Goal: Information Seeking & Learning: Learn about a topic

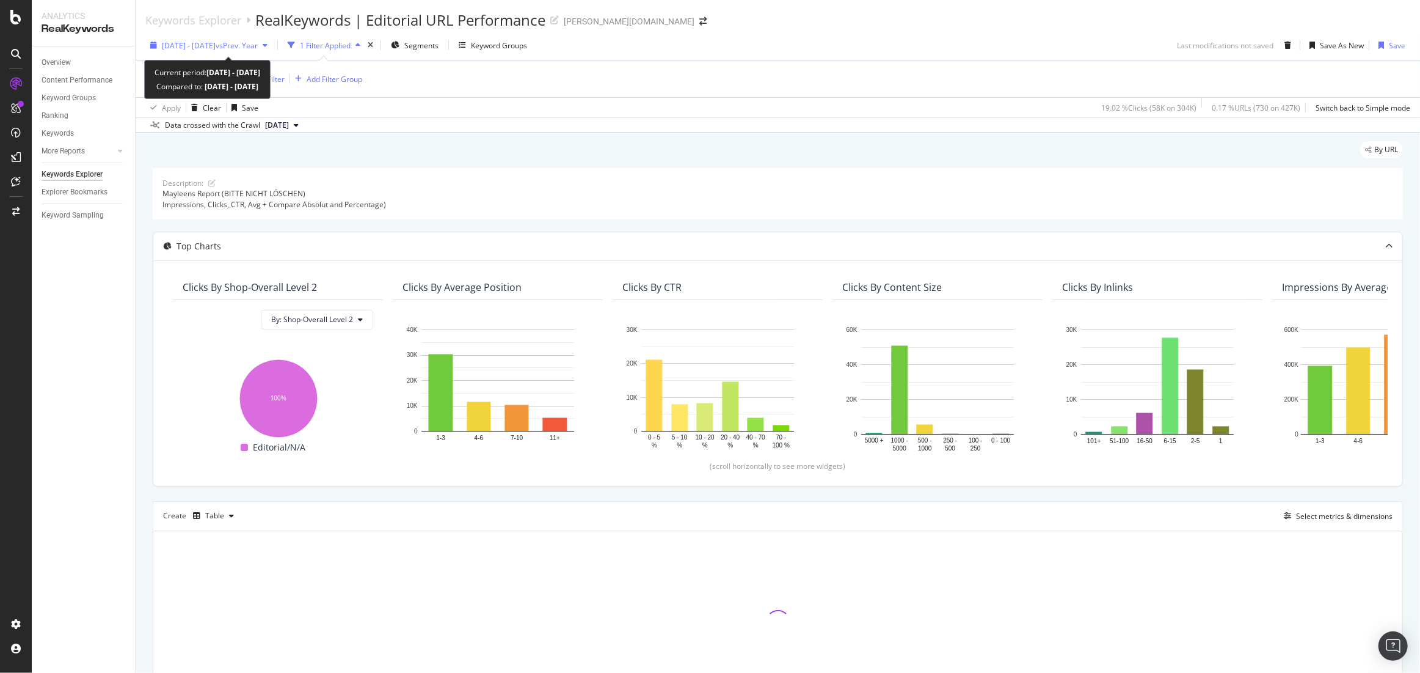
click at [200, 40] on span "2024 Aug. 17th - Aug. 23rd" at bounding box center [189, 45] width 54 height 10
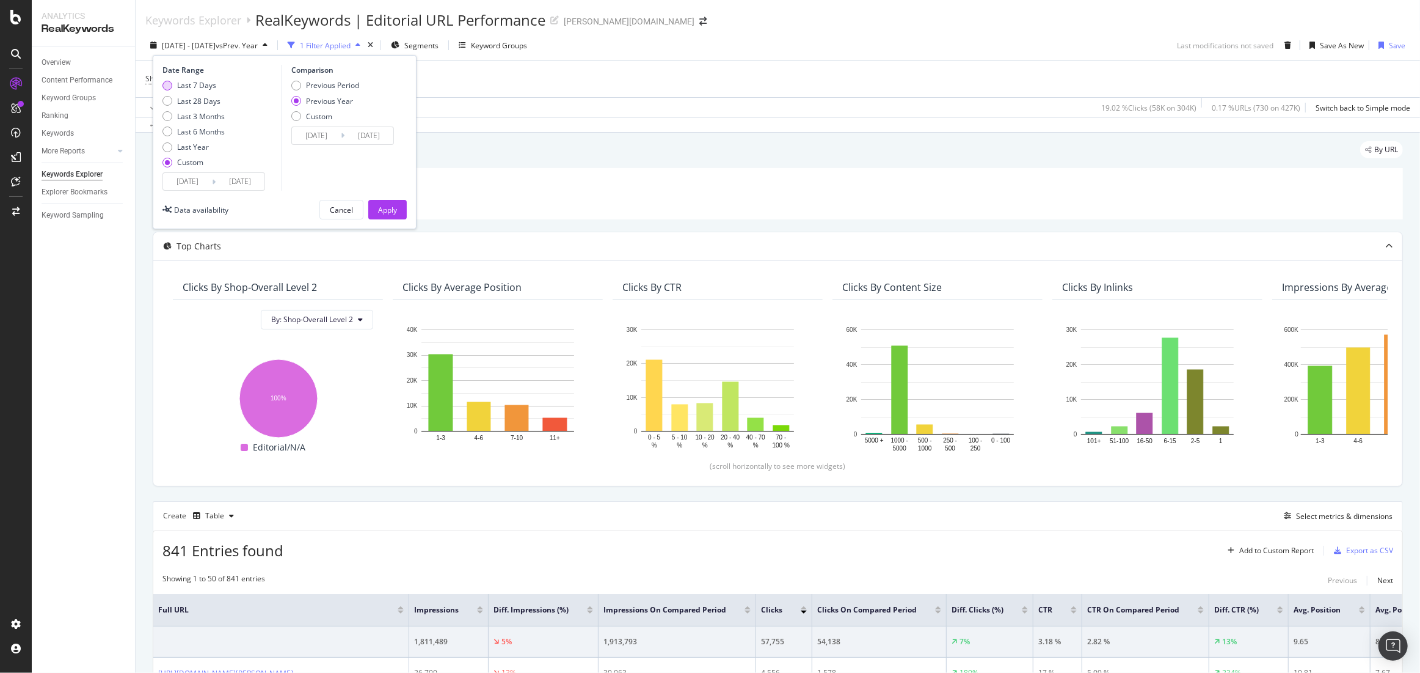
click at [195, 86] on div "Last 7 Days" at bounding box center [196, 85] width 39 height 10
type input "2025/09/07"
type input "2025/09/13"
type input "2024/09/08"
type input "2024/09/14"
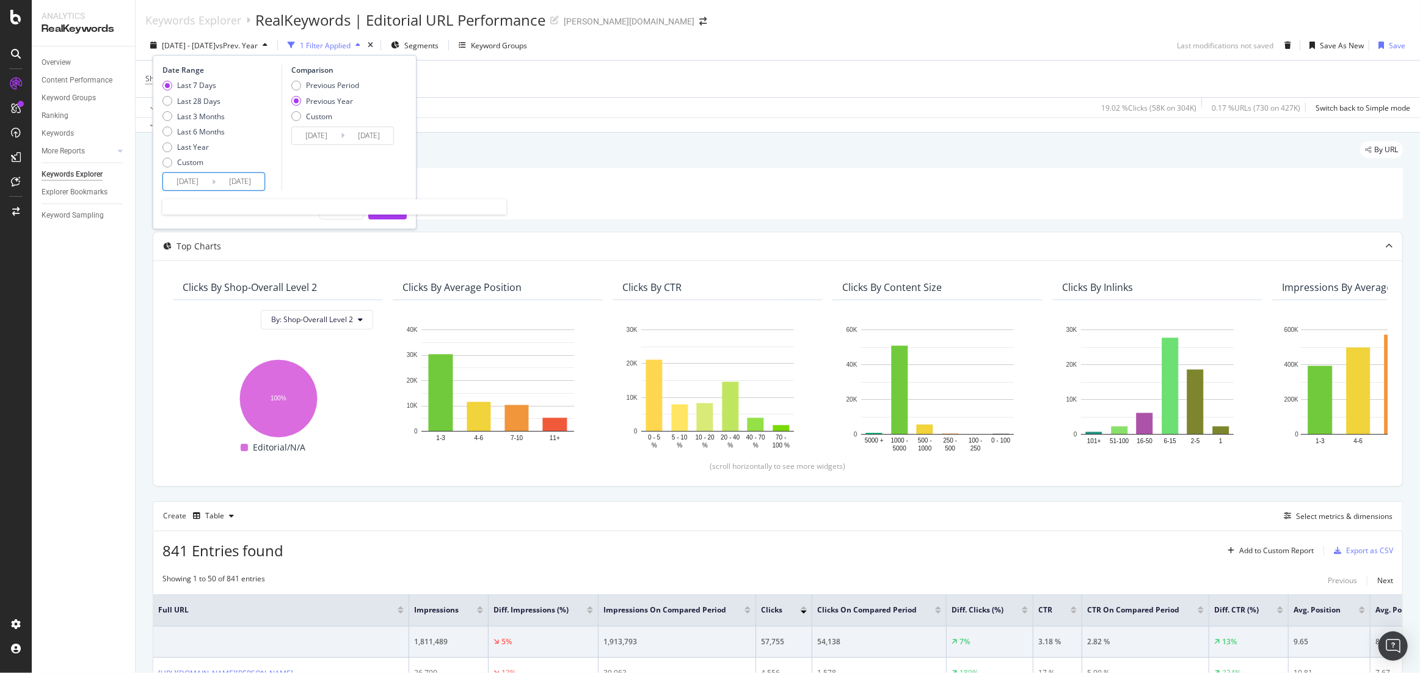
click at [202, 184] on input "2025/09/07" at bounding box center [187, 181] width 49 height 17
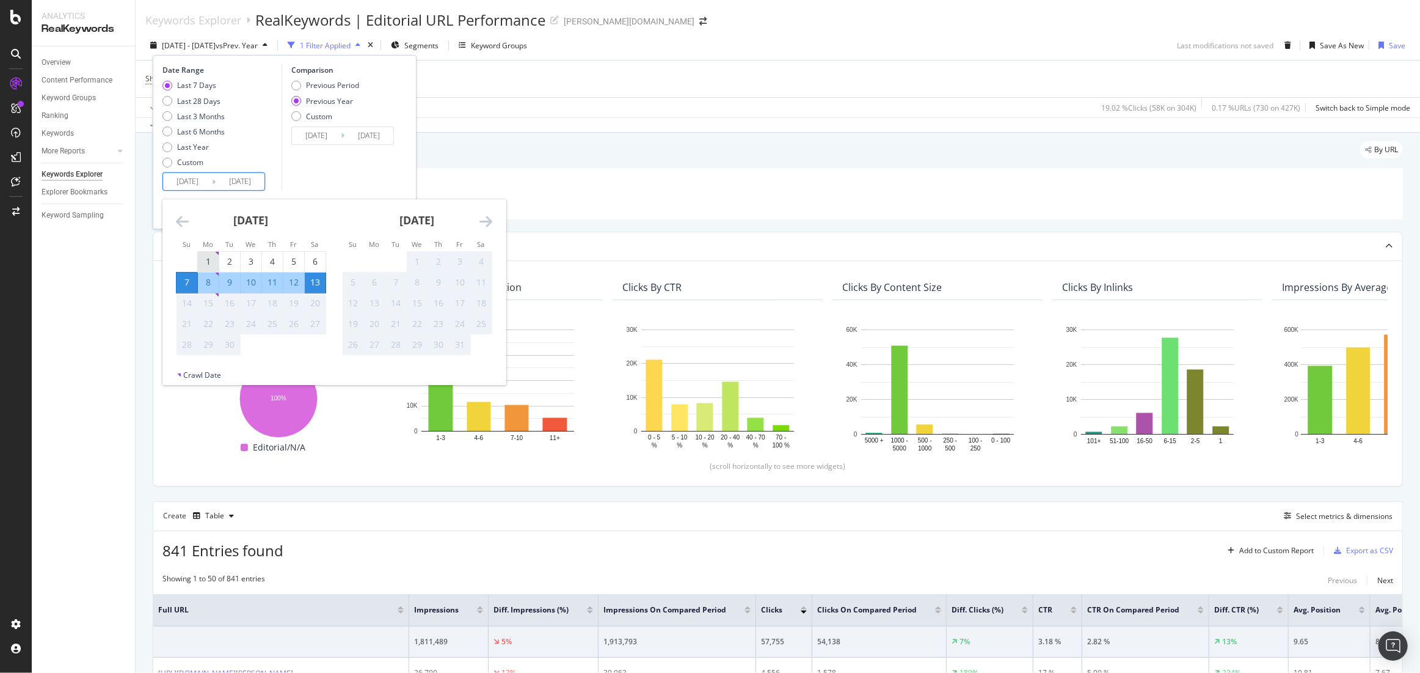
click at [209, 257] on div "1" at bounding box center [208, 261] width 21 height 12
type input "2025/09/01"
type input "2024/09/02"
click at [315, 174] on div "Comparison Previous Period Previous Year Custom 2024/09/02 Navigate forward to …" at bounding box center [340, 128] width 116 height 126
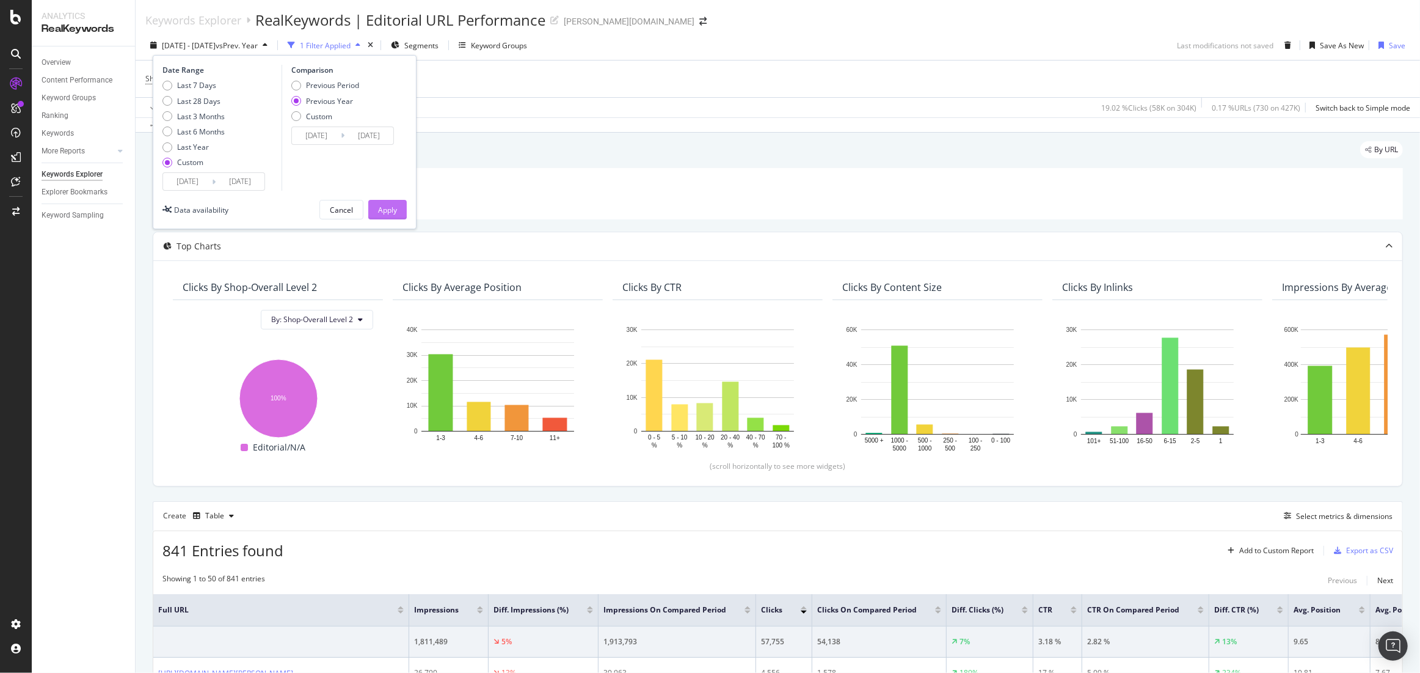
click at [387, 207] on div "Apply" at bounding box center [387, 210] width 19 height 10
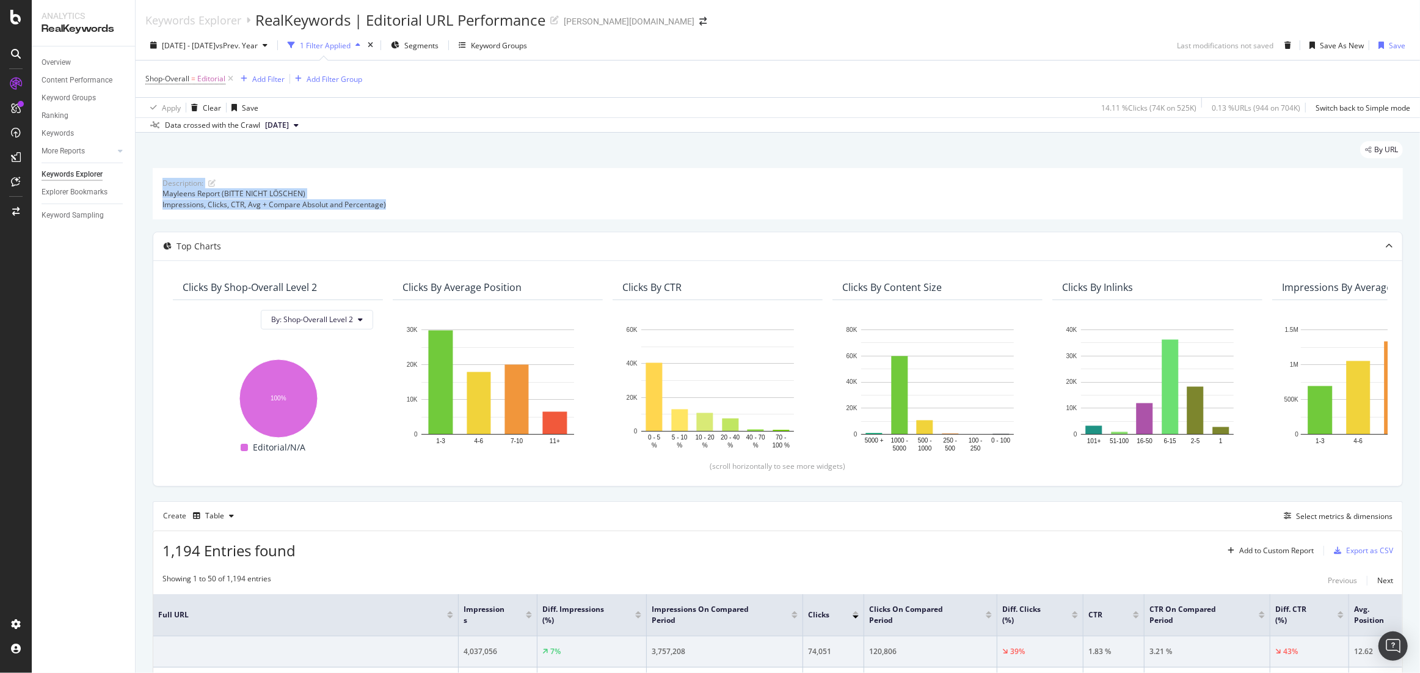
drag, startPoint x: 392, startPoint y: 205, endPoint x: 156, endPoint y: 183, distance: 236.9
click at [156, 183] on div "Description: Mayleens Report (BITTE NICHT LÖSCHEN) Impressions, Clicks, CTR, Av…" at bounding box center [778, 193] width 1250 height 51
click at [494, 206] on div "Mayleens Report (BITTE NICHT LÖSCHEN) Impressions, Clicks, CTR, Avg + Compare A…" at bounding box center [777, 198] width 1231 height 21
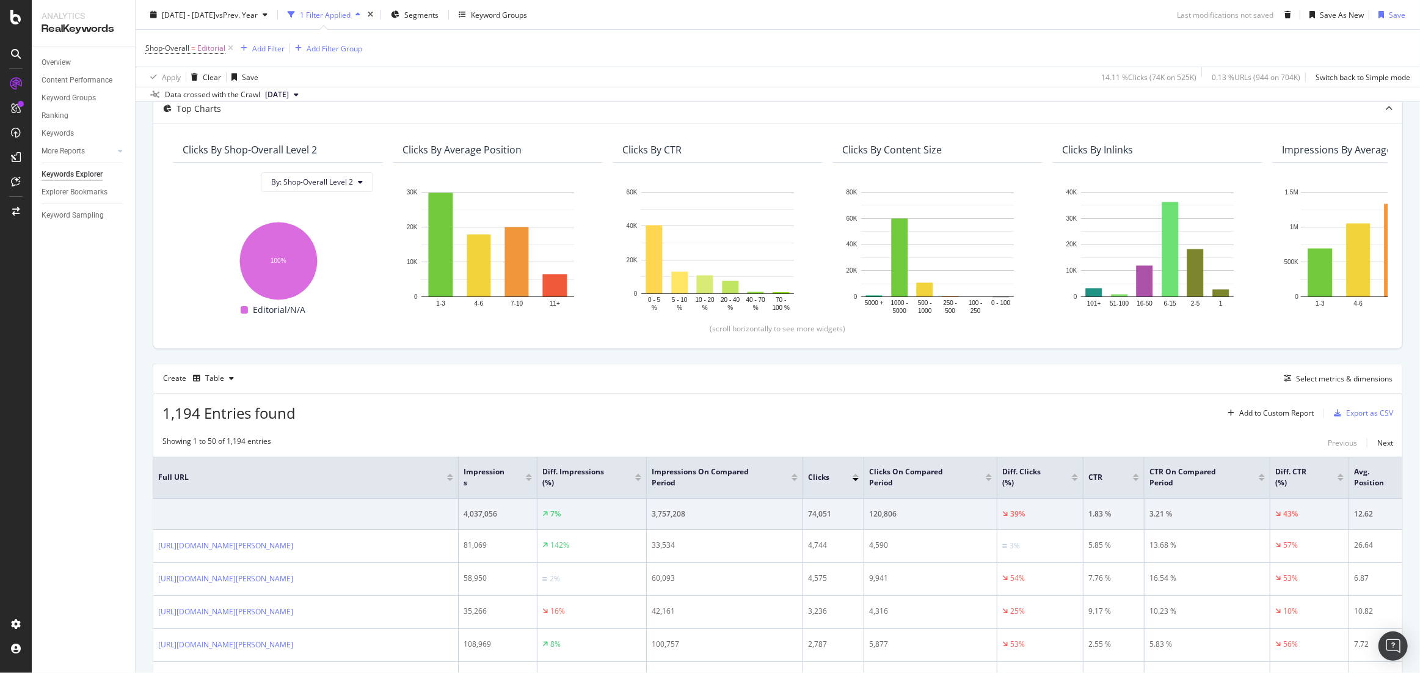
scroll to position [129, 0]
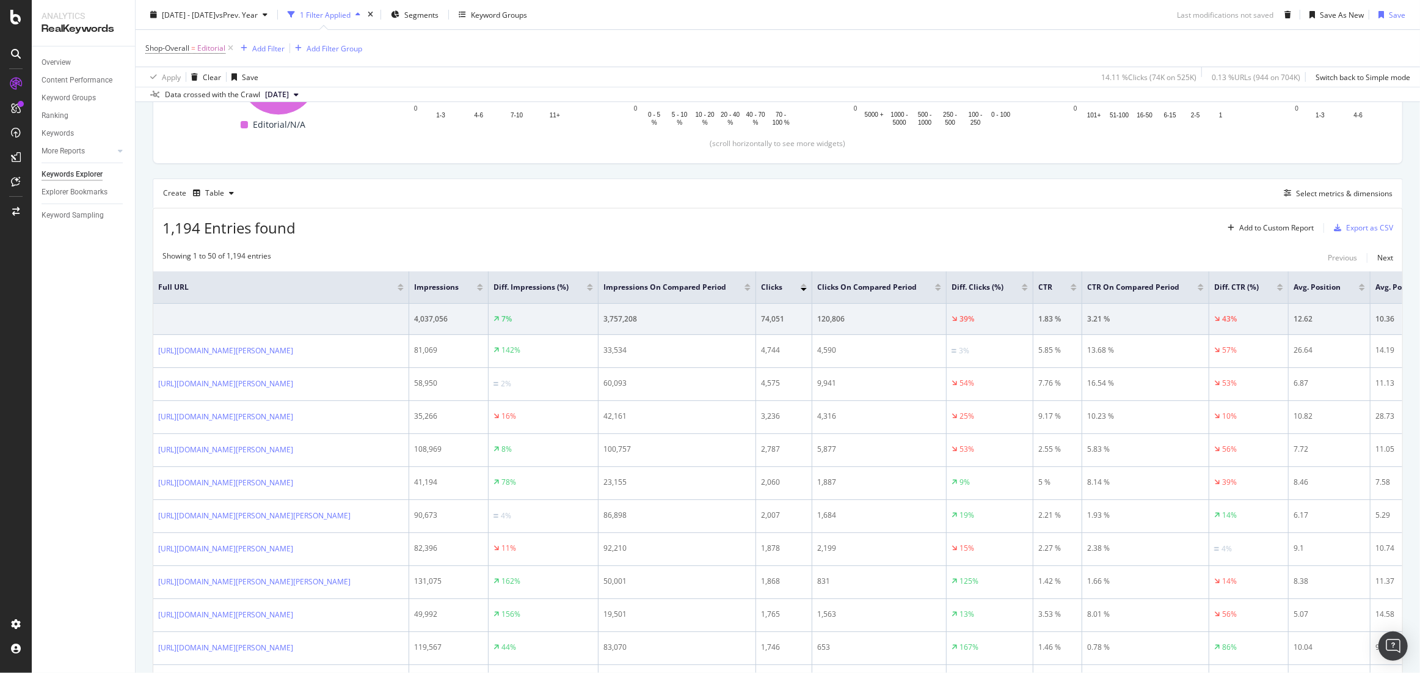
scroll to position [327, 0]
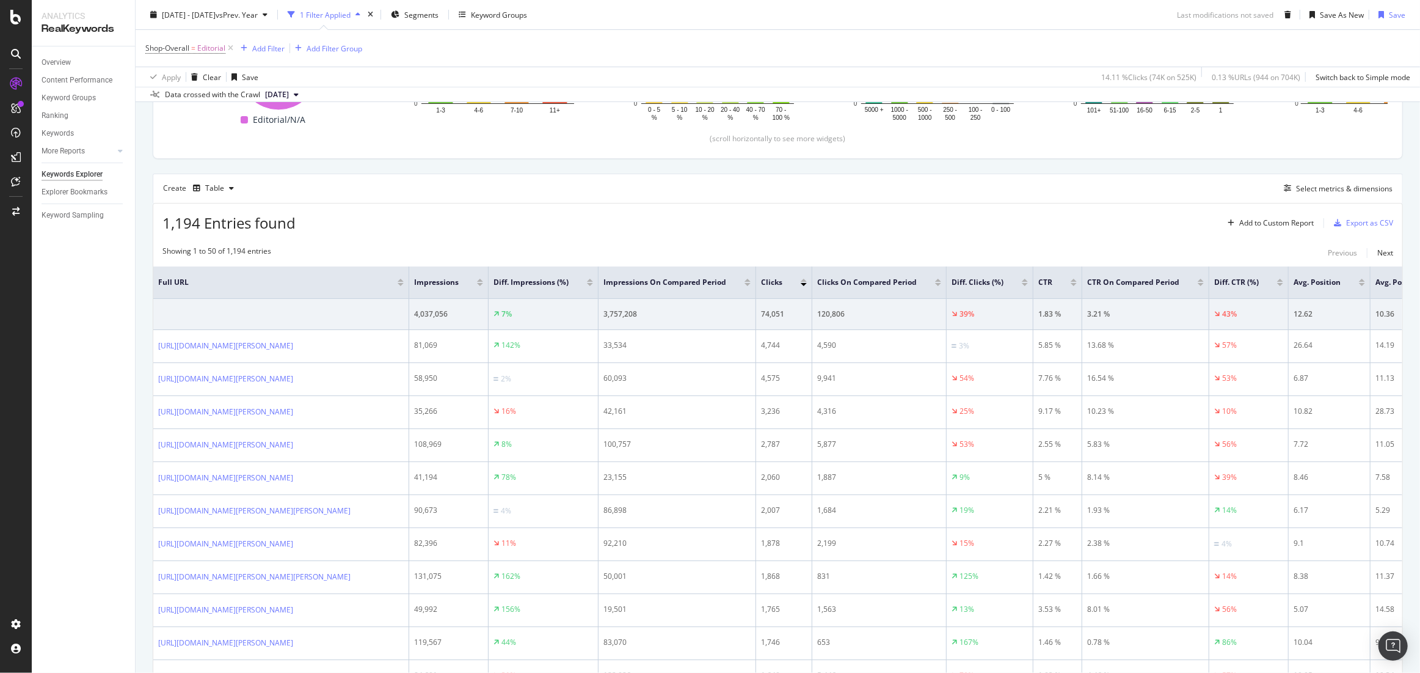
click at [1028, 283] on div at bounding box center [1025, 284] width 6 height 3
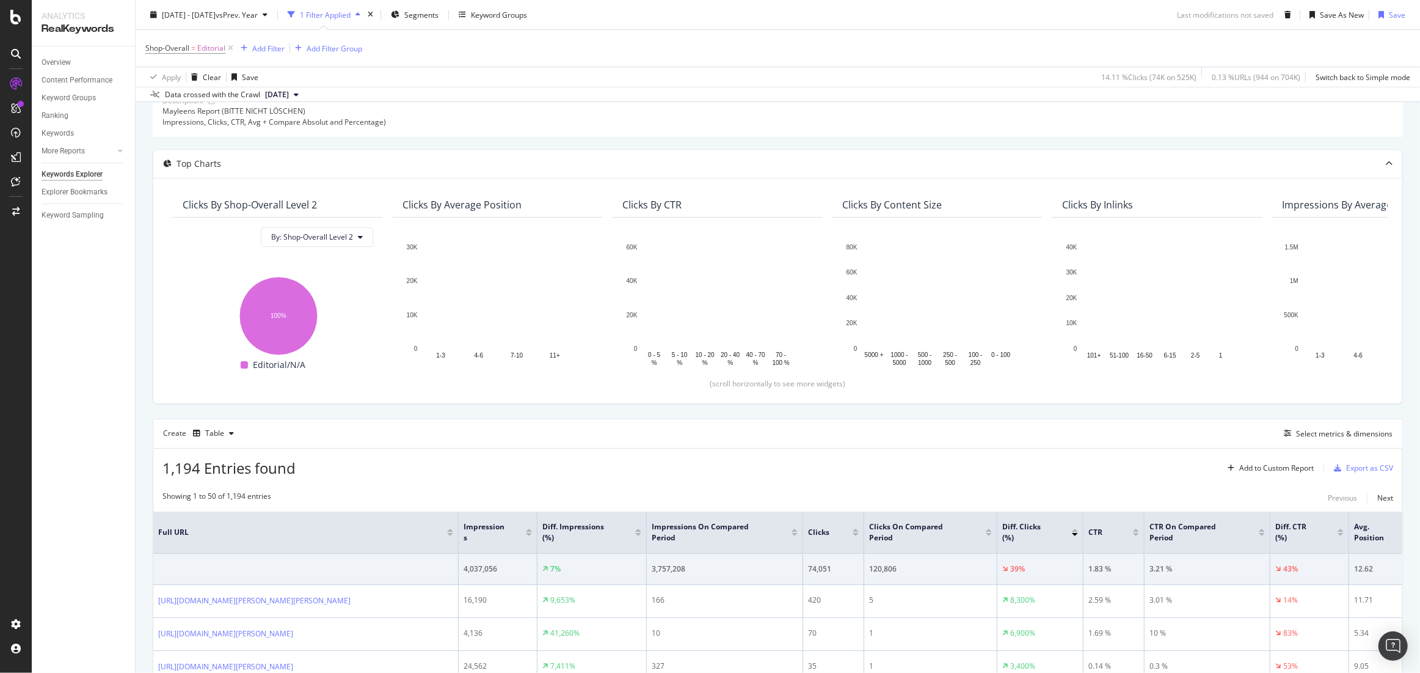
scroll to position [327, 0]
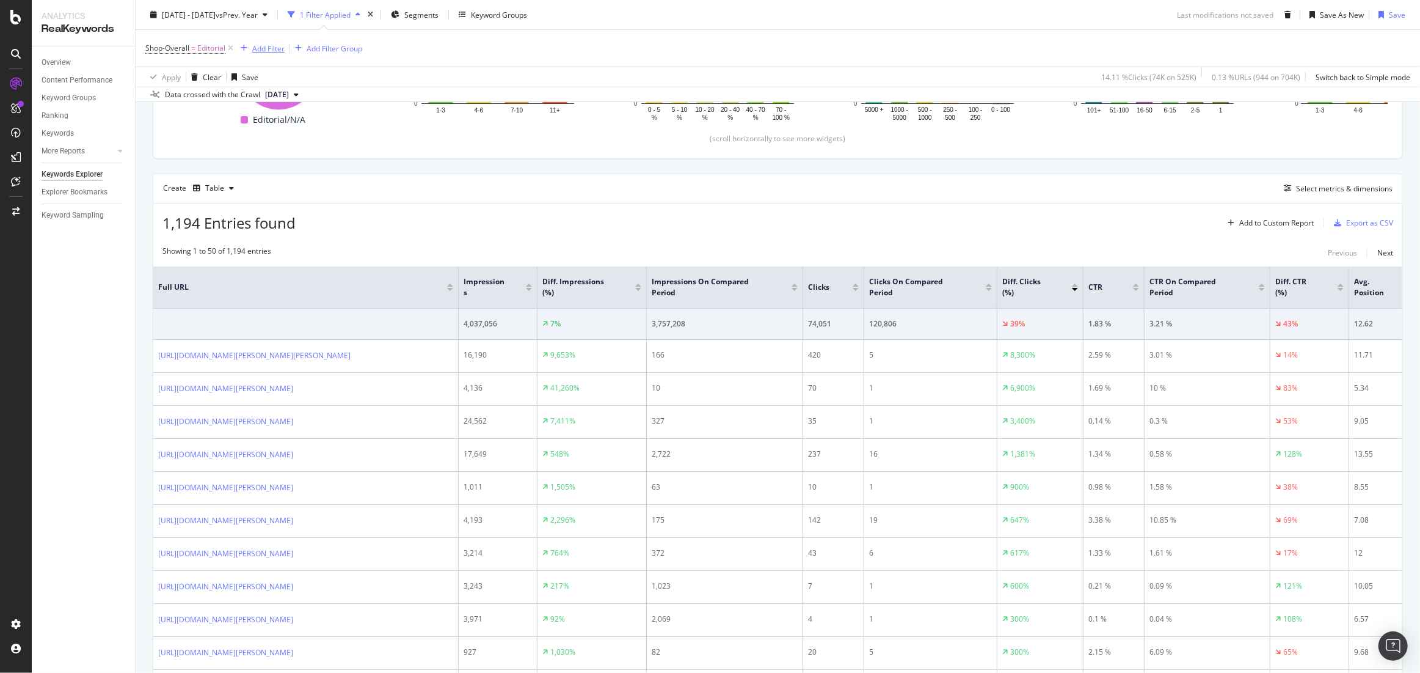
click at [264, 49] on div "Add Filter" at bounding box center [268, 48] width 32 height 10
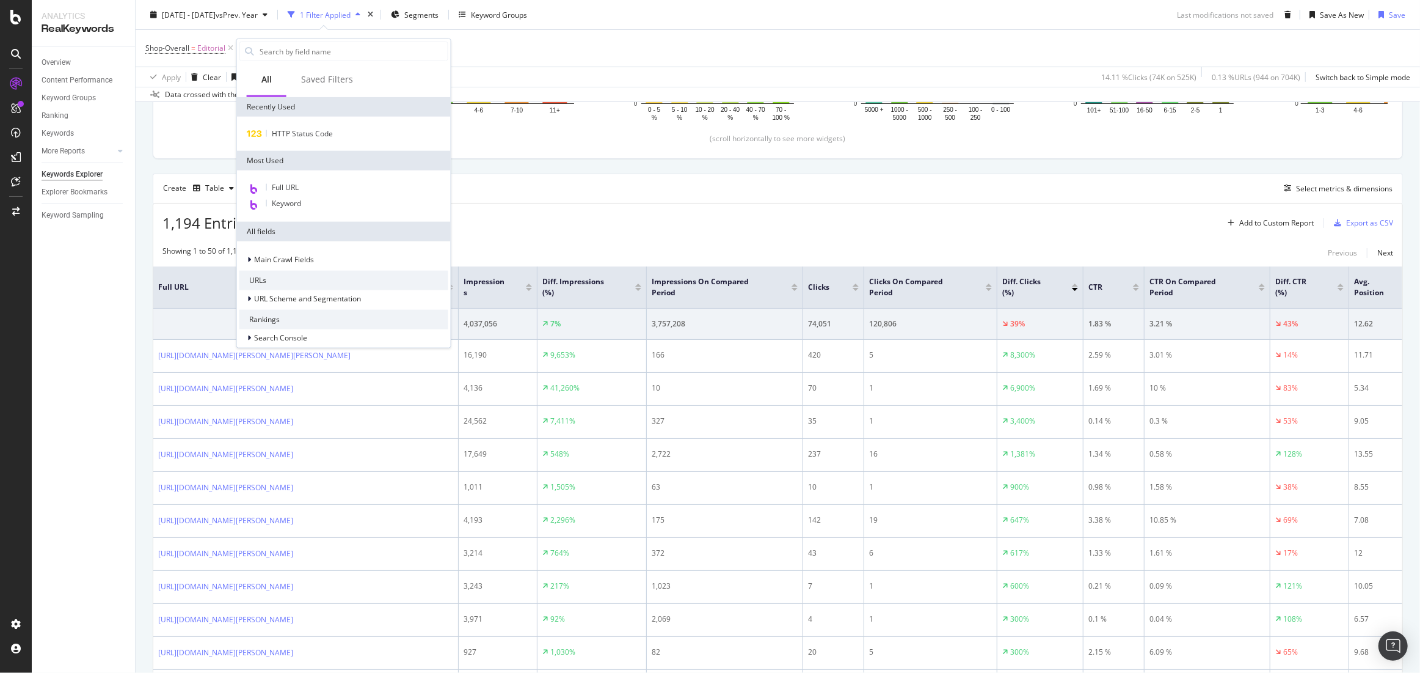
click at [705, 248] on div "Showing 1 to 50 of 1,194 entries Previous Next" at bounding box center [777, 253] width 1249 height 15
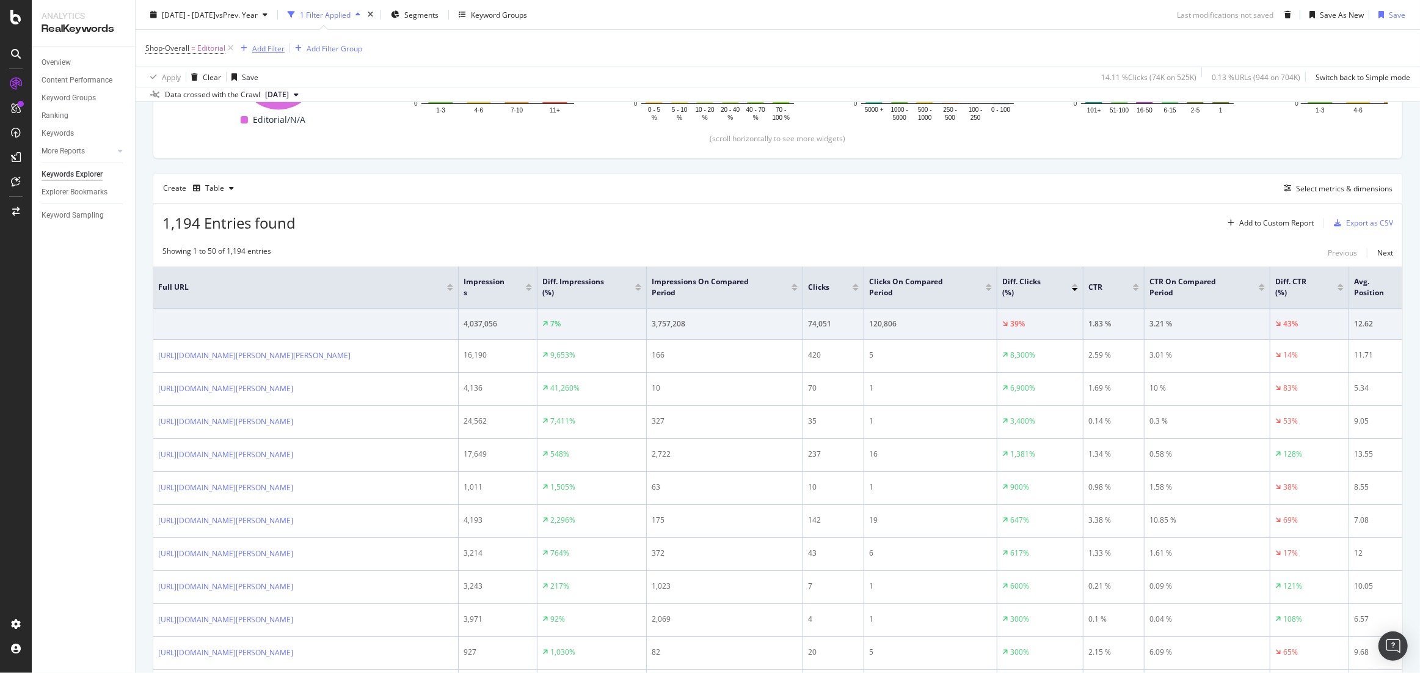
click at [279, 54] on div "Add Filter" at bounding box center [260, 48] width 49 height 13
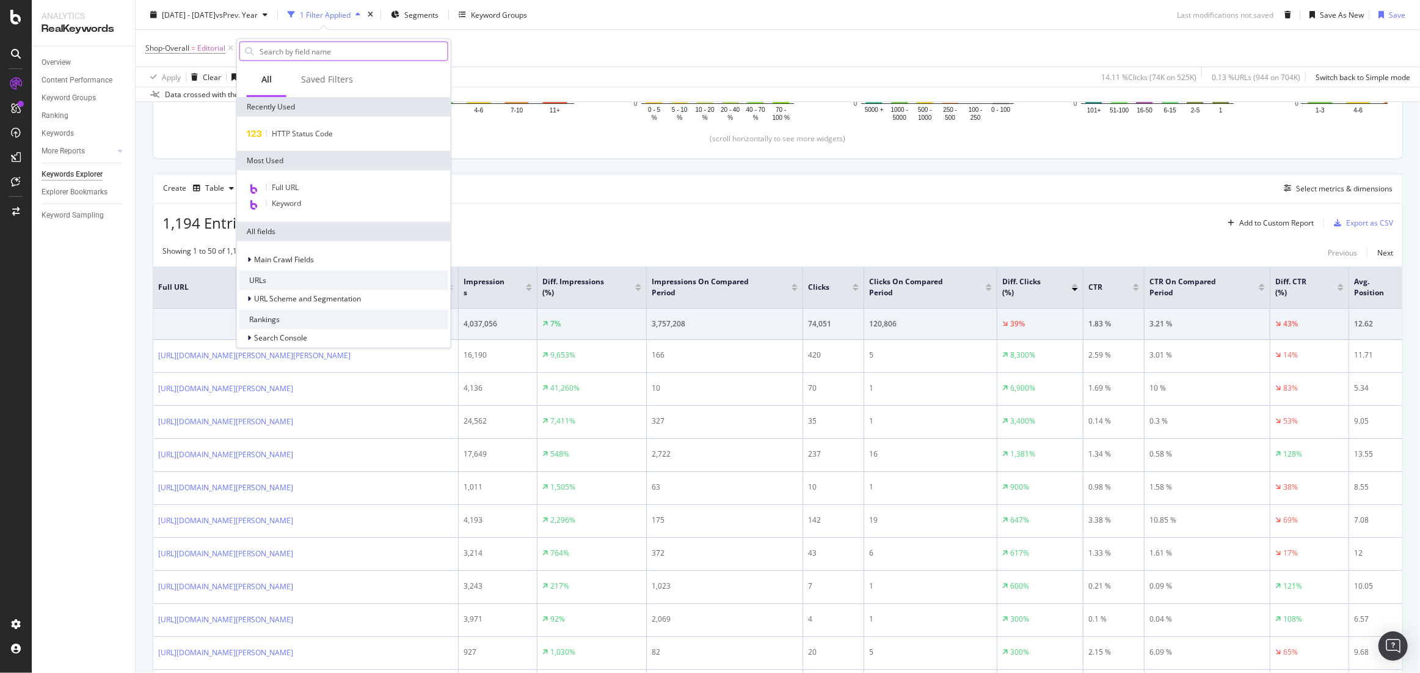
click at [306, 56] on input "text" at bounding box center [352, 51] width 189 height 18
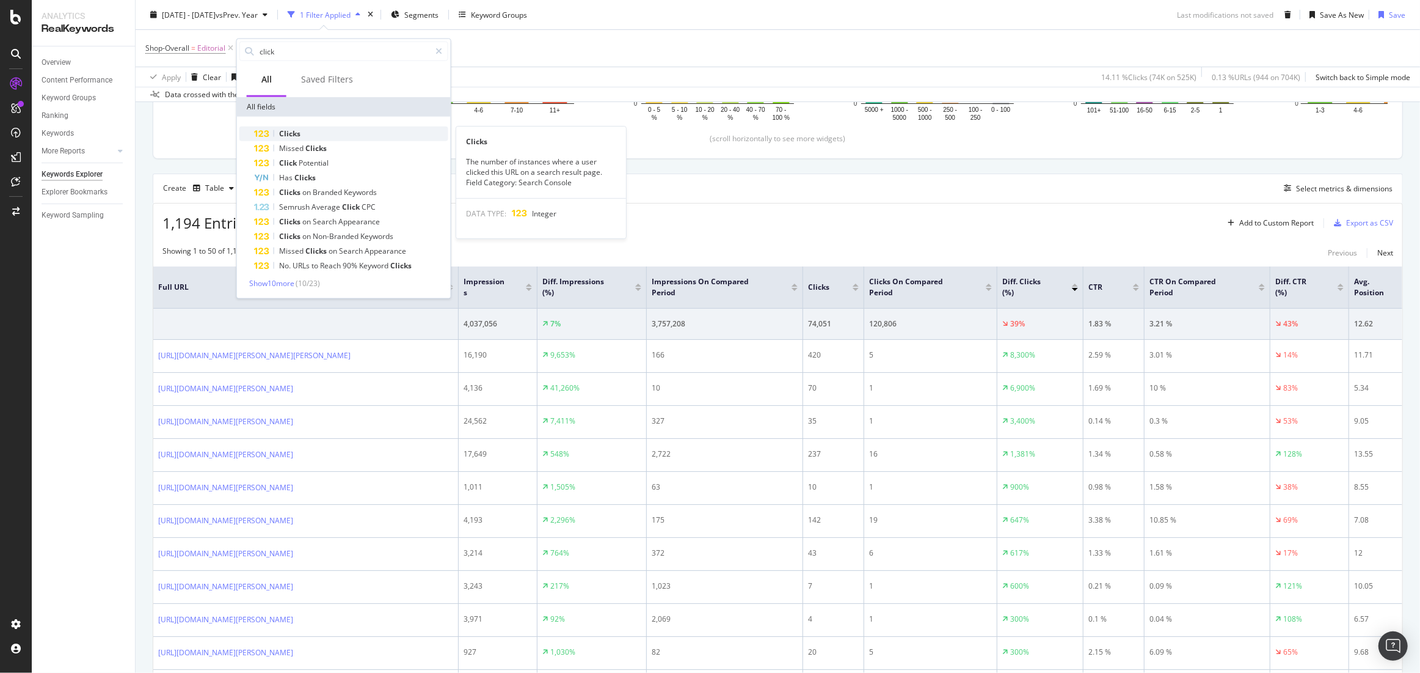
type input "click"
click at [284, 134] on span "Clicks" at bounding box center [289, 133] width 21 height 10
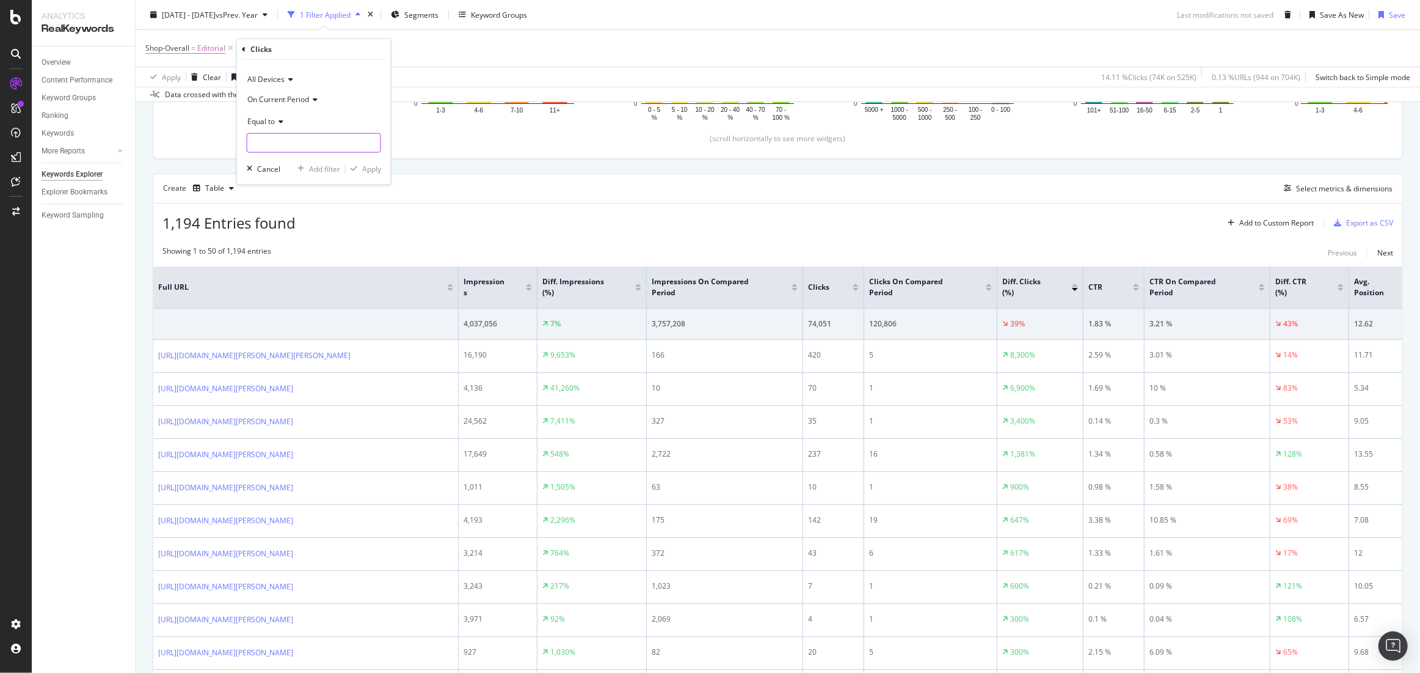
click at [290, 145] on input "number" at bounding box center [314, 143] width 134 height 20
type input "200"
click at [376, 164] on div "Apply" at bounding box center [371, 168] width 19 height 10
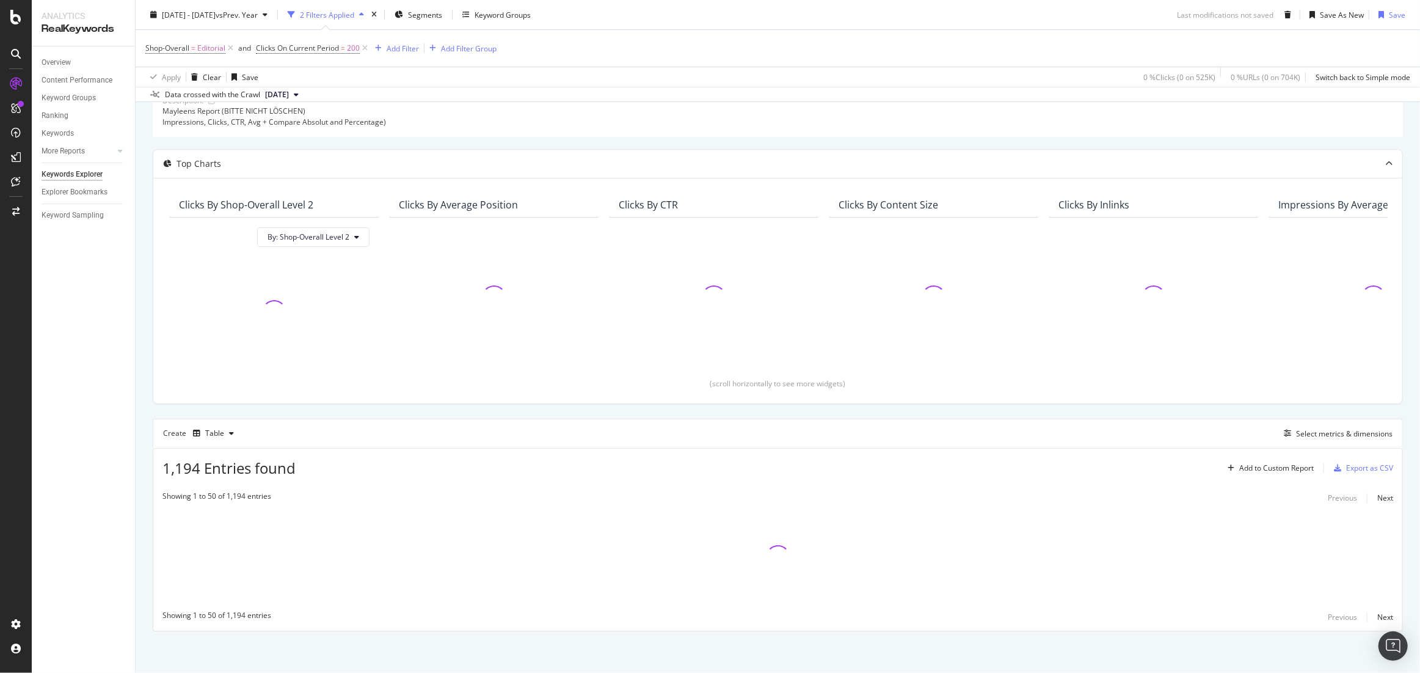
scroll to position [0, 5]
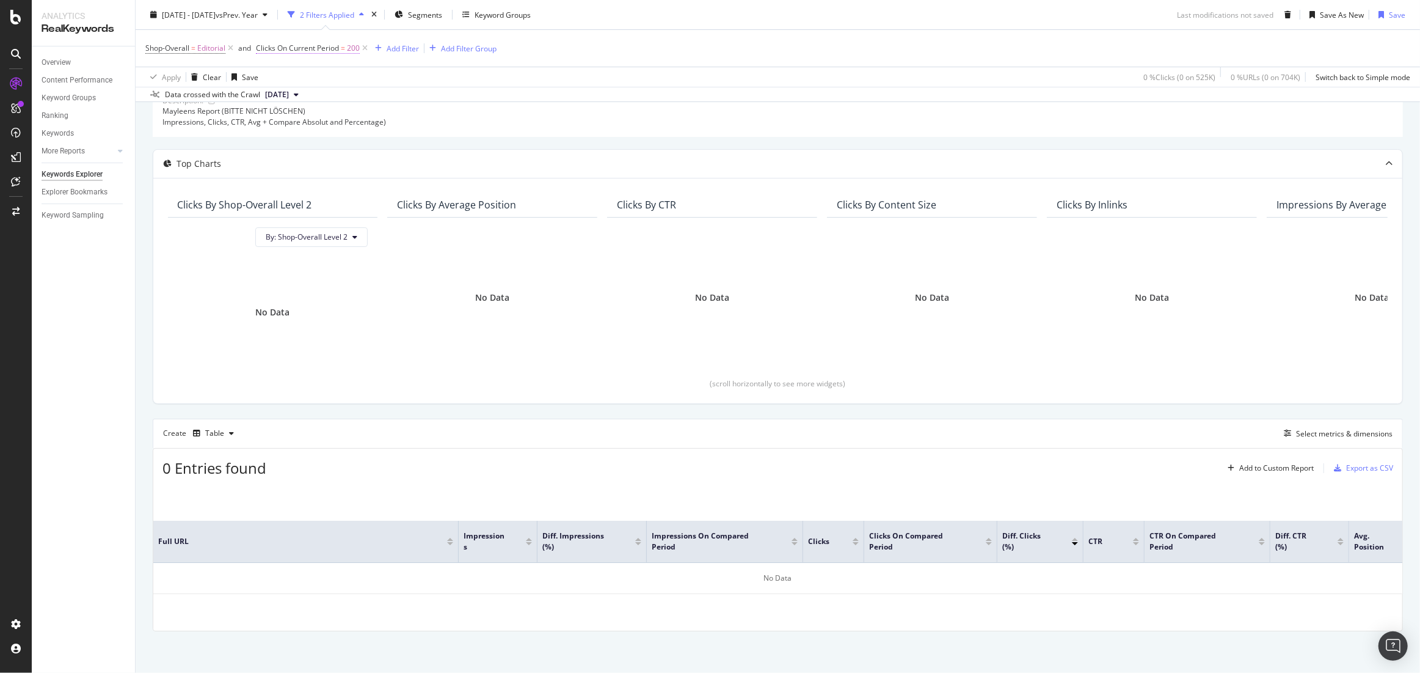
click at [311, 48] on span "Clicks On Current Period" at bounding box center [297, 48] width 83 height 10
click at [296, 119] on icon at bounding box center [299, 118] width 9 height 7
click at [319, 222] on span "Greater than or equal to" at bounding box center [314, 222] width 82 height 10
click at [390, 165] on div "Apply" at bounding box center [391, 166] width 19 height 10
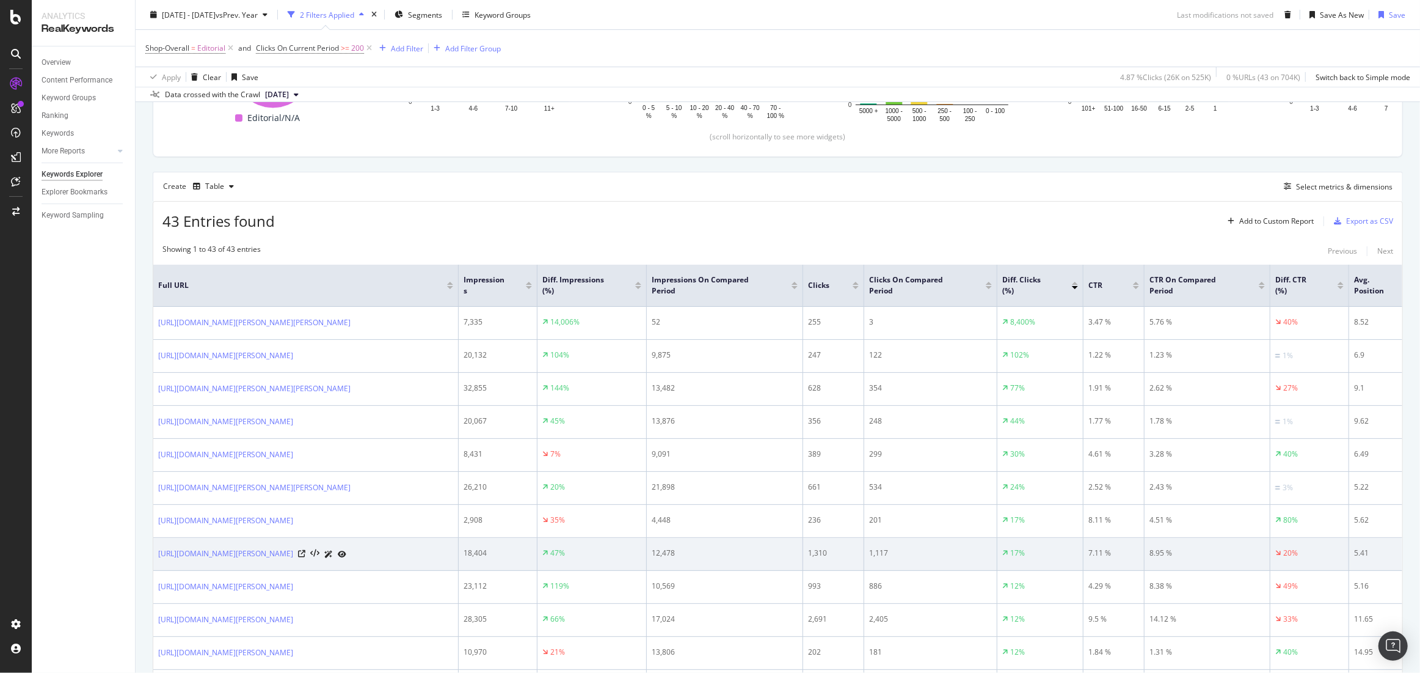
scroll to position [359, 0]
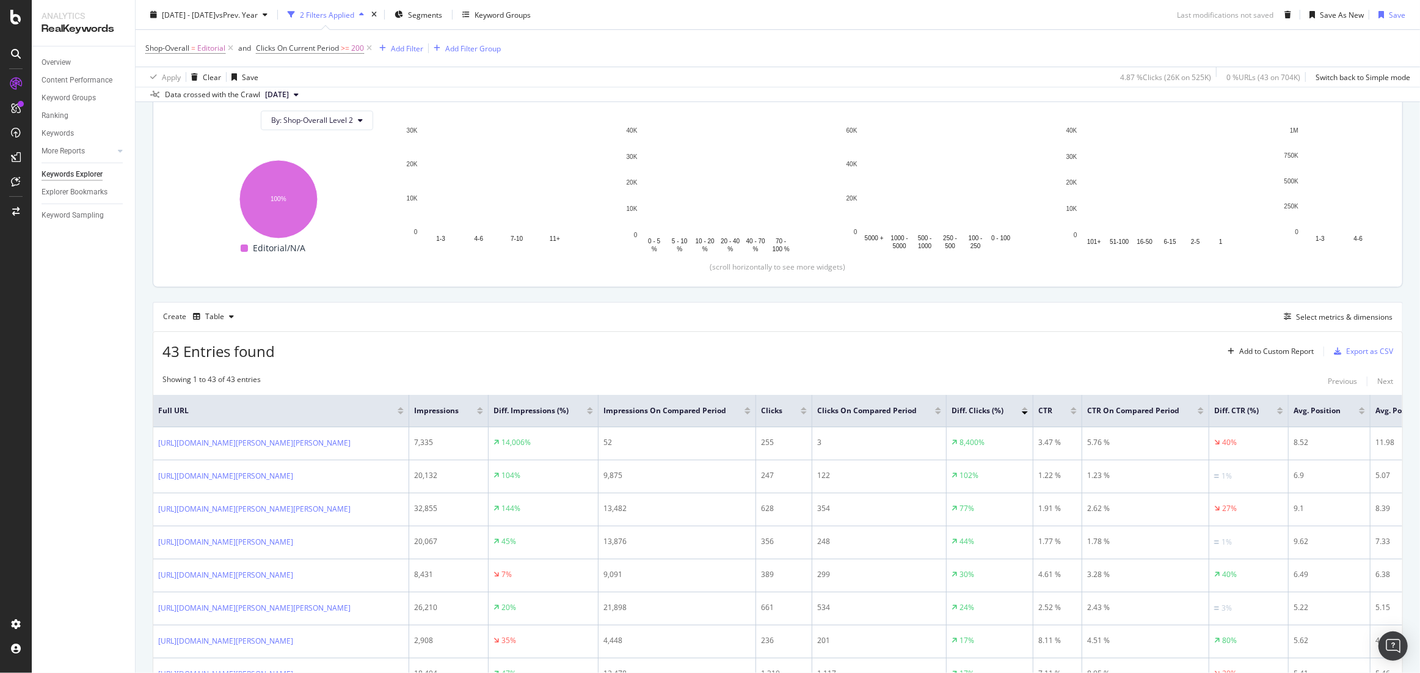
scroll to position [219, 0]
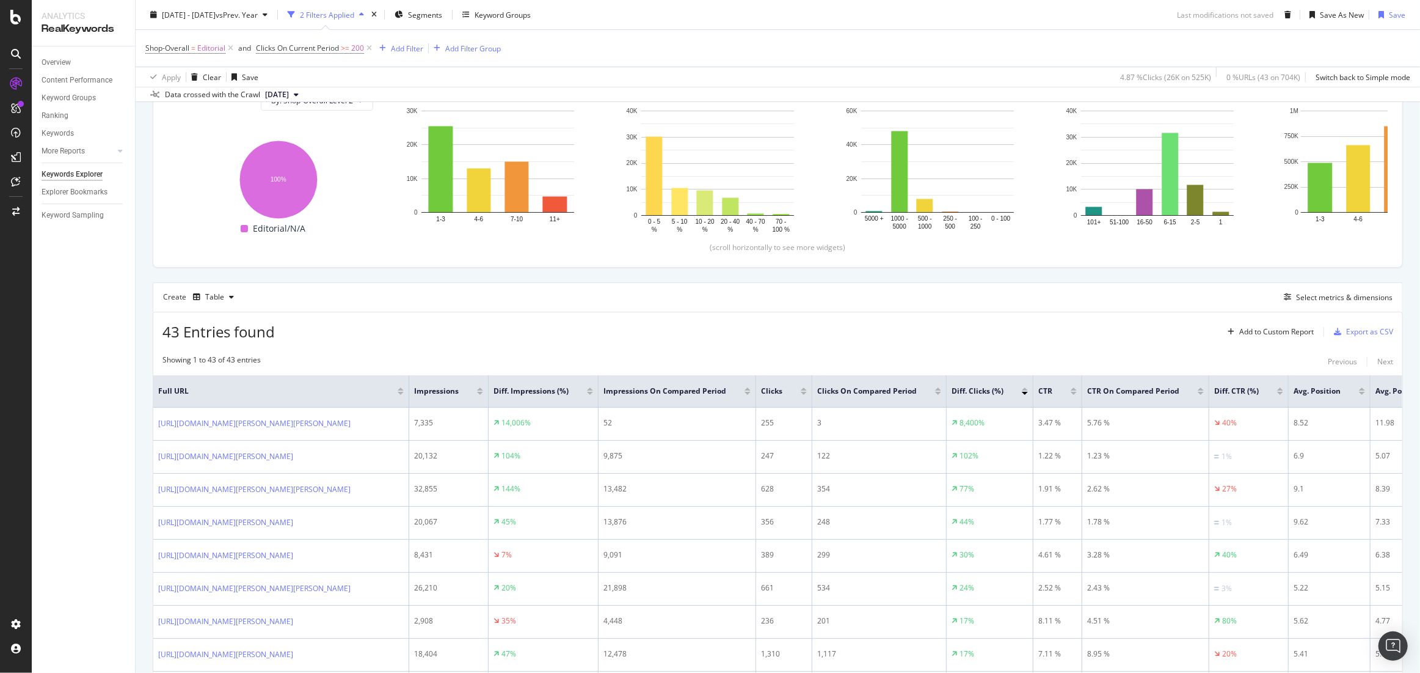
click at [1028, 387] on div at bounding box center [1025, 388] width 6 height 3
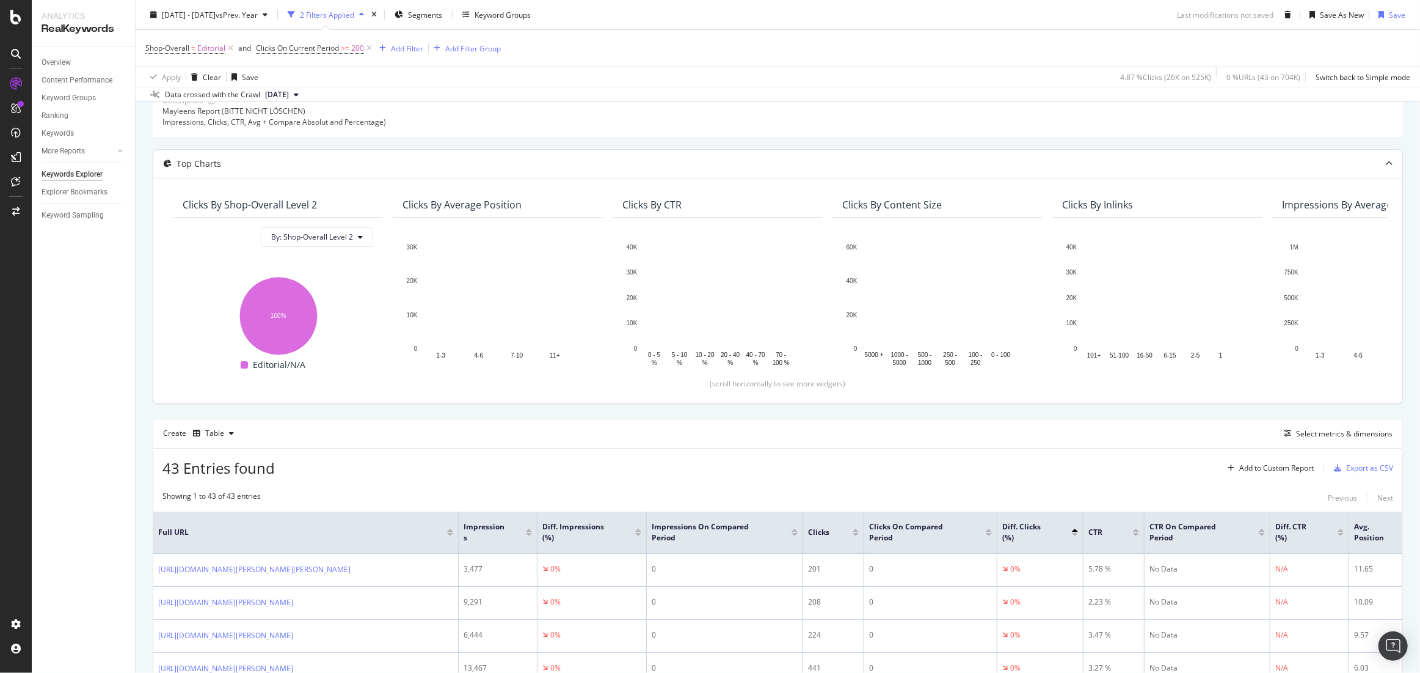
scroll to position [219, 0]
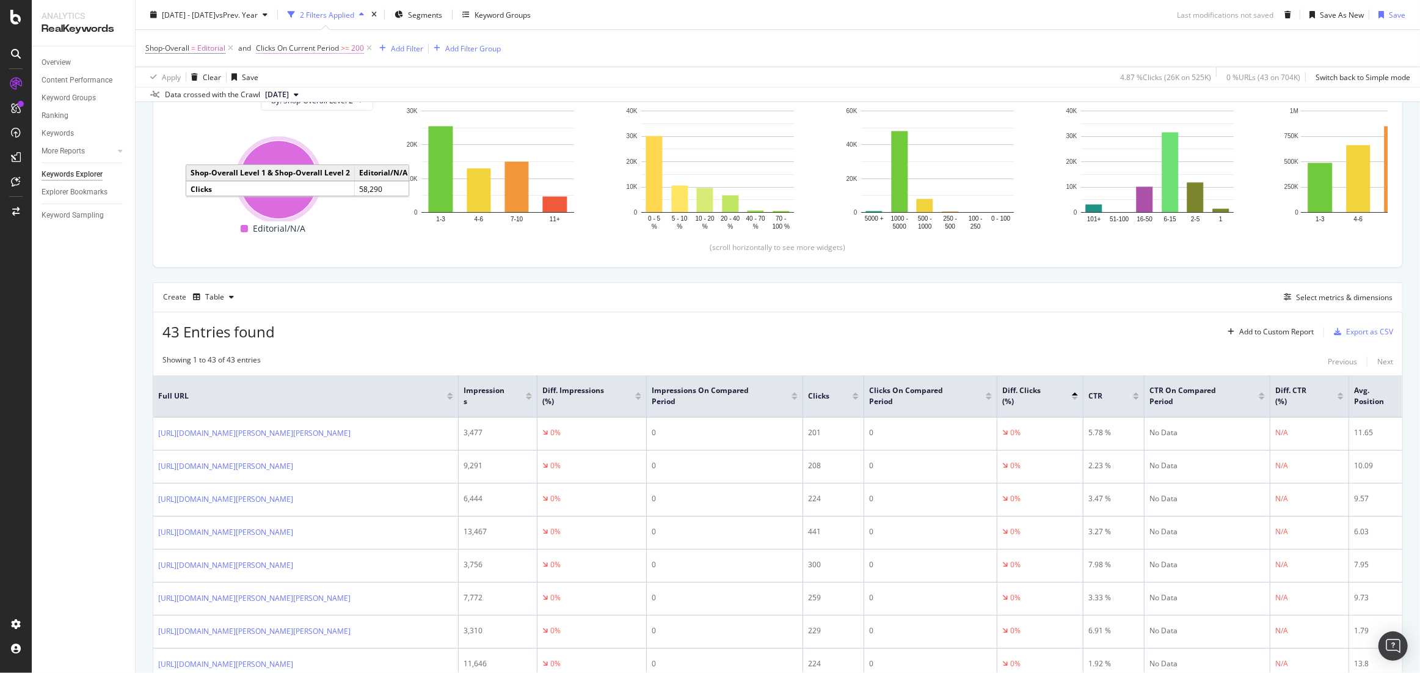
click at [314, 51] on span "Clicks On Current Period" at bounding box center [297, 48] width 83 height 10
click at [306, 90] on div "On Current Period" at bounding box center [334, 97] width 134 height 20
click at [321, 138] on span "On Compared Period" at bounding box center [308, 137] width 71 height 10
click at [379, 97] on div "On Compared Period" at bounding box center [334, 97] width 134 height 20
click at [345, 136] on span "On Compared Period" at bounding box center [311, 137] width 76 height 10
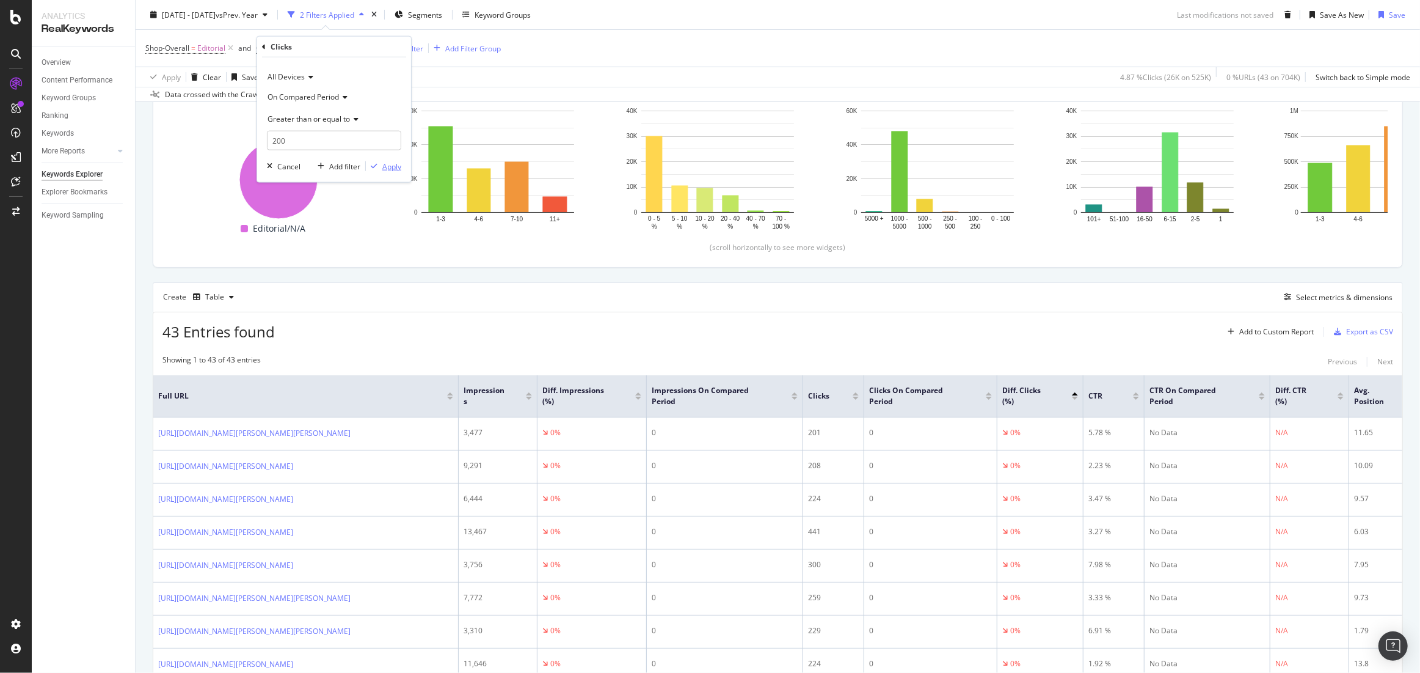
click at [399, 169] on div "Apply" at bounding box center [391, 166] width 19 height 10
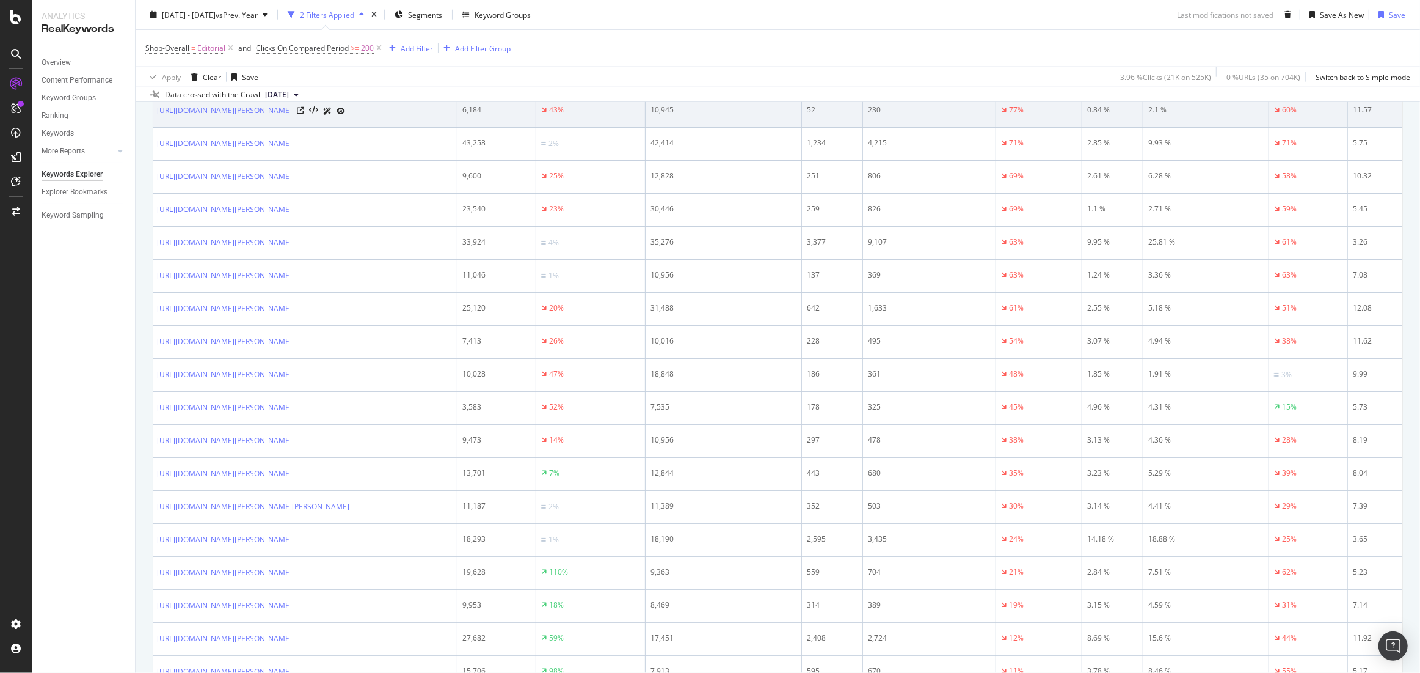
scroll to position [1266, 0]
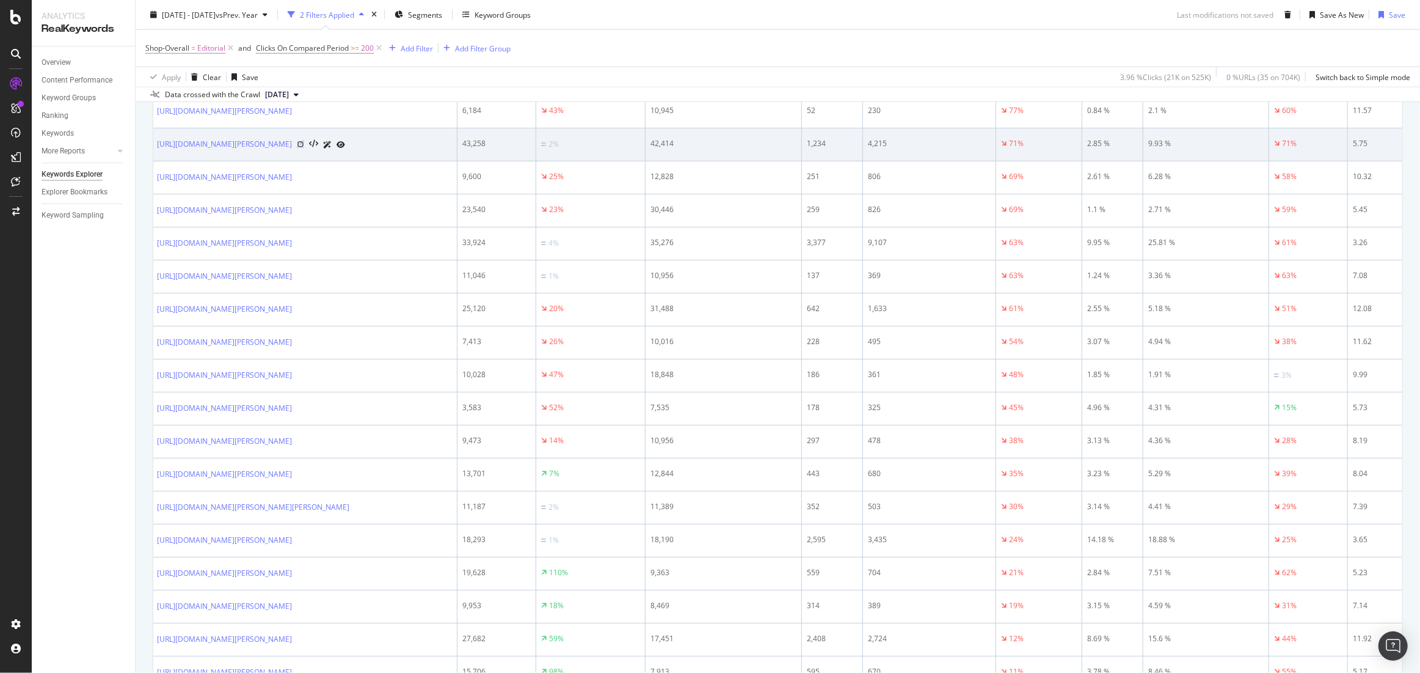
click at [304, 148] on icon at bounding box center [300, 143] width 7 height 7
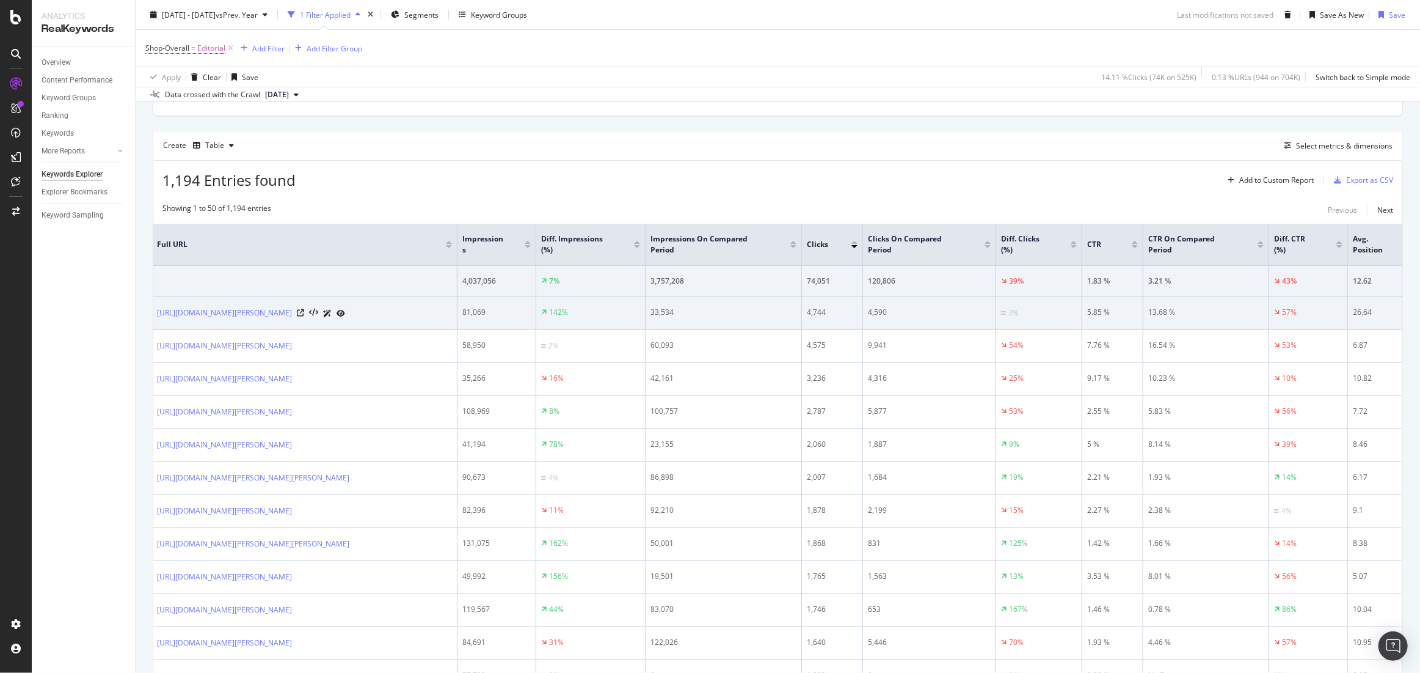
scroll to position [0, 1]
